Goal: Task Accomplishment & Management: Complete application form

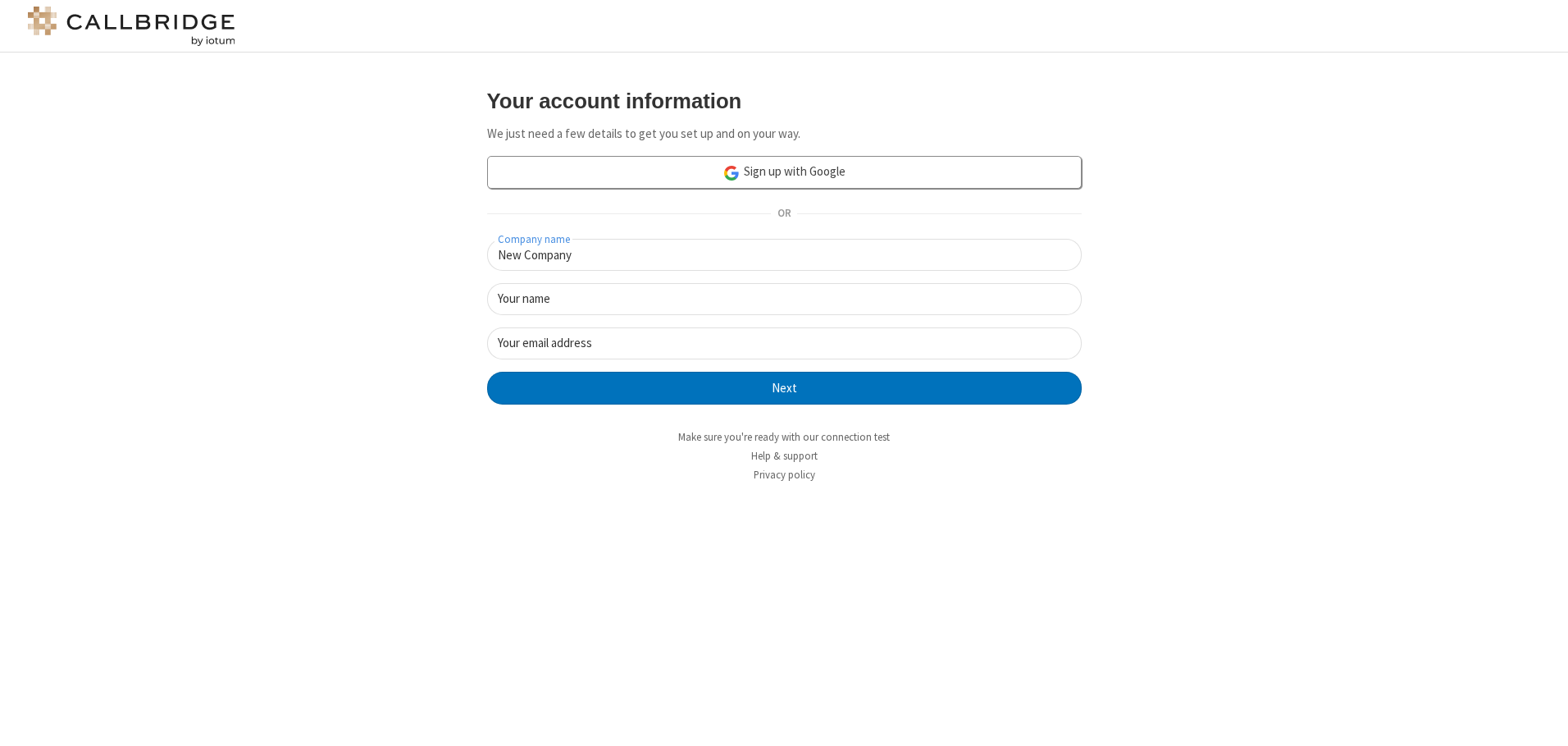
type input "New Company"
type input "New User"
type input "[EMAIL_ADDRESS][DOMAIN_NAME]"
click button "Next" at bounding box center [784, 388] width 594 height 33
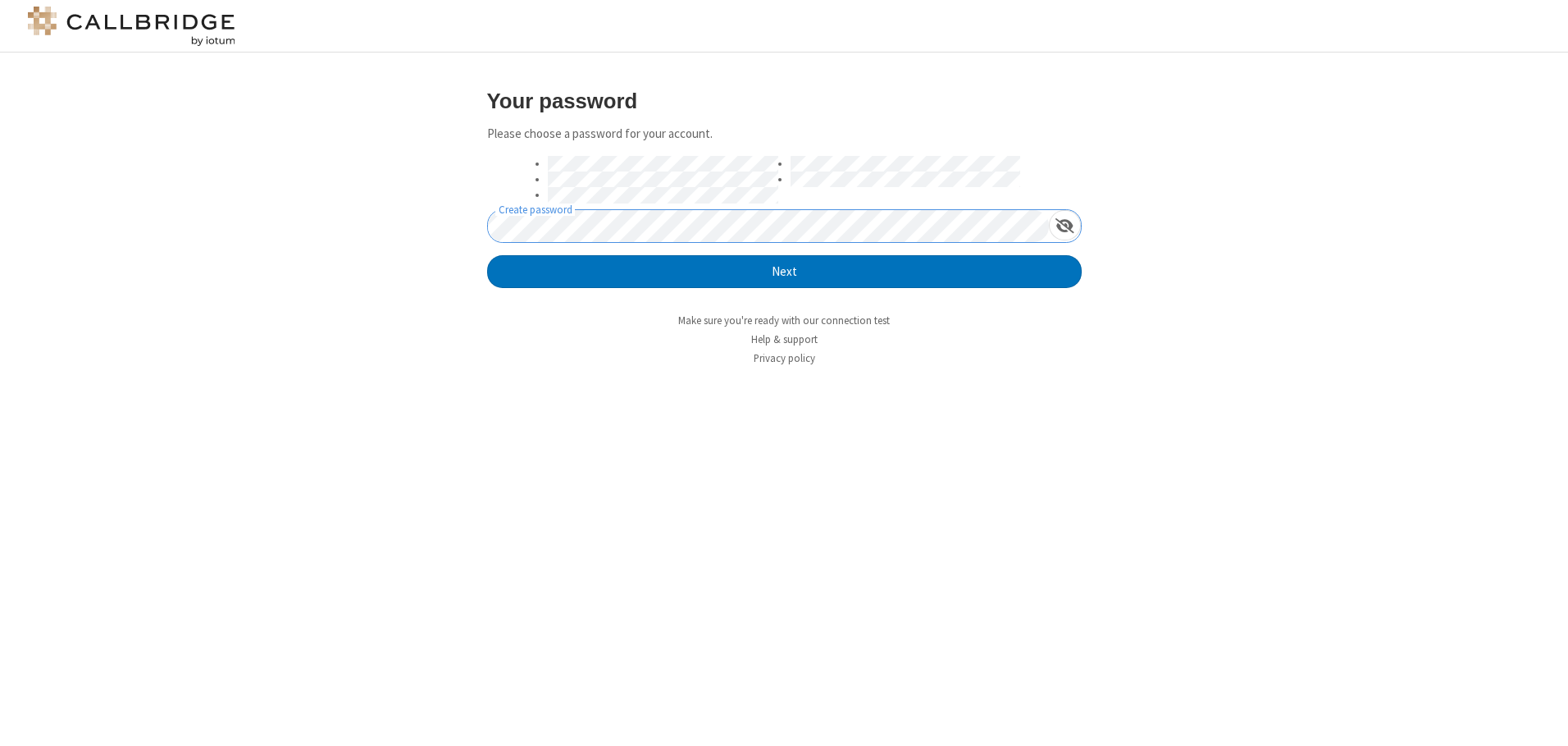
click button "Next" at bounding box center [784, 272] width 594 height 33
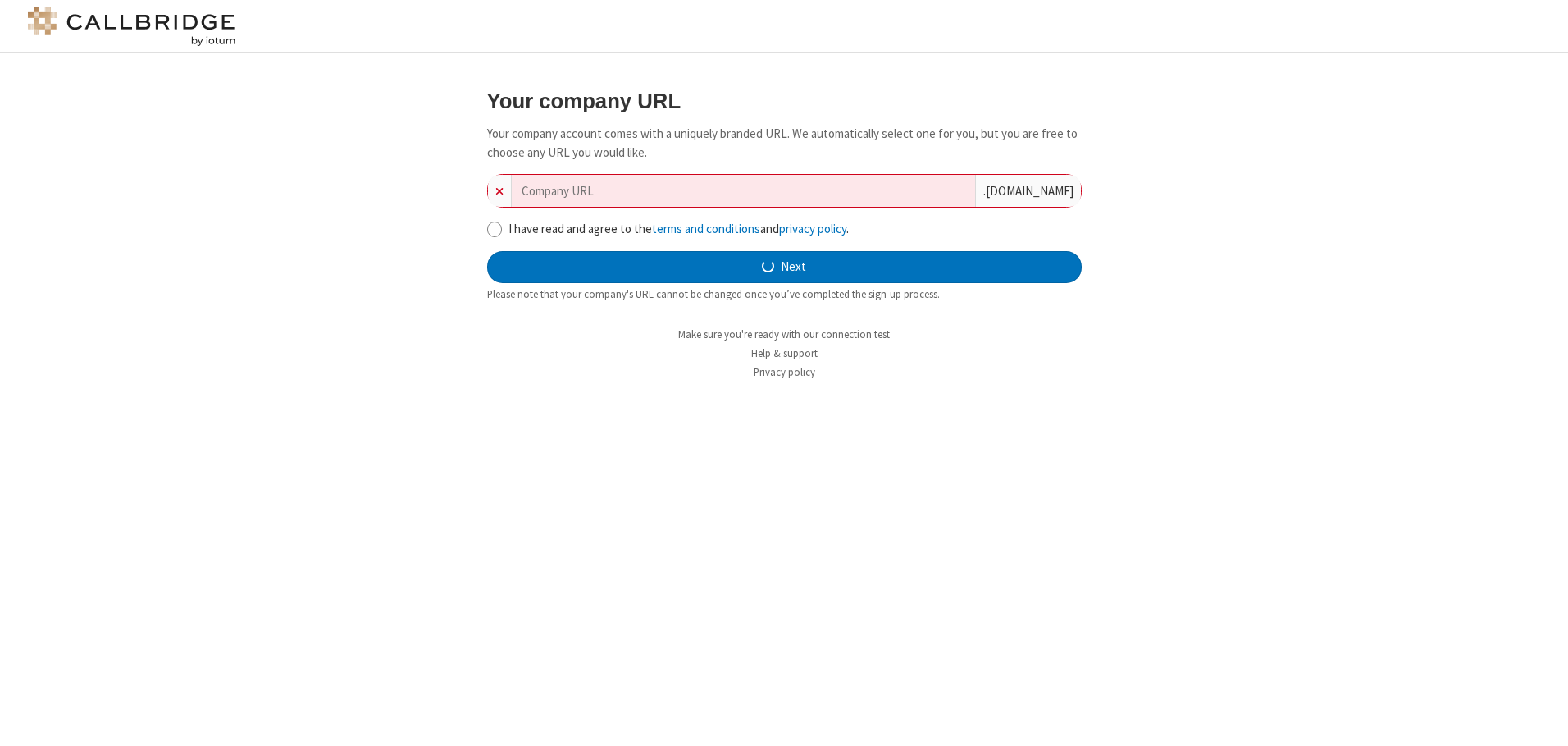
type input "new-company-upgradable-51895"
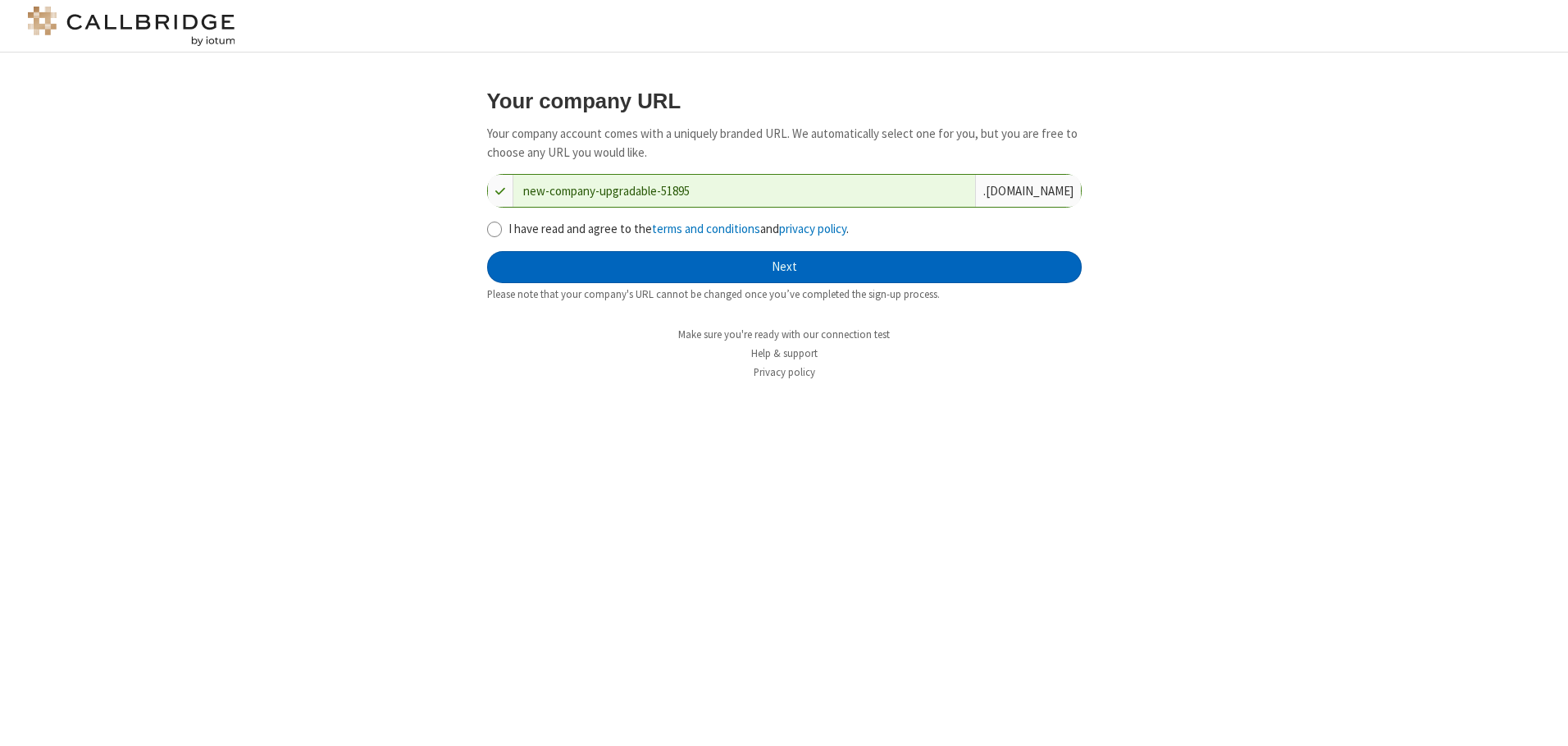
click at [784, 266] on button "Next" at bounding box center [784, 267] width 594 height 33
